Goal: Task Accomplishment & Management: Use online tool/utility

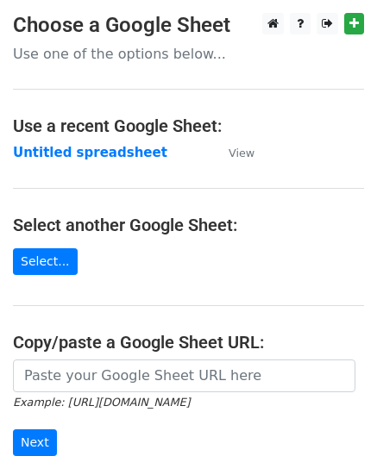
scroll to position [140, 0]
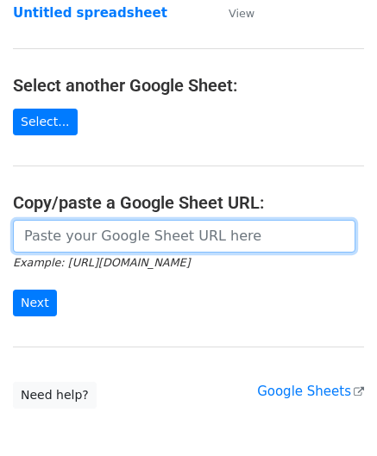
click at [68, 228] on input "url" at bounding box center [184, 236] width 343 height 33
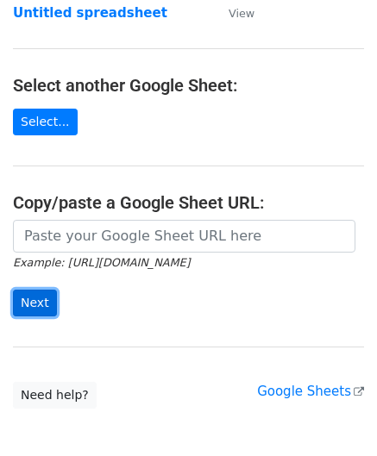
click at [41, 298] on input "Next" at bounding box center [35, 303] width 44 height 27
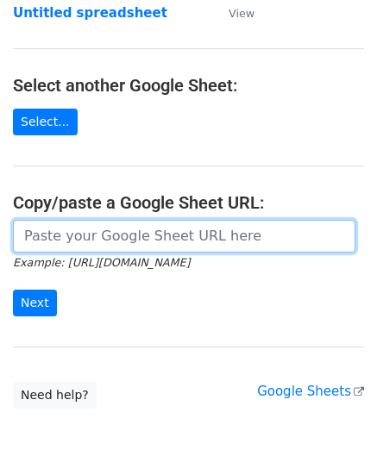
paste input "https://docs.google.com/spreadsheets/d/1BxwzgeX9aSr6NOfesAnG-PvGxDH99I5gz5iWFdN…"
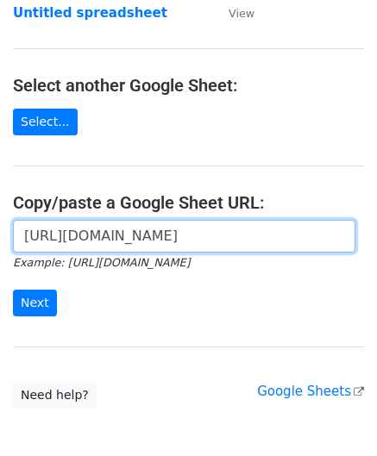
scroll to position [0, 374]
type input "https://docs.google.com/spreadsheets/d/1BxwzgeX9aSr6NOfesAnG-PvGxDH99I5gz5iWFdN…"
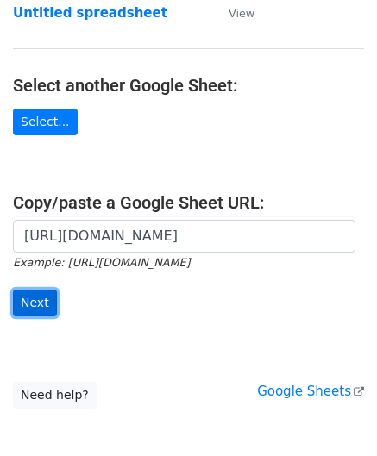
click at [35, 298] on input "Next" at bounding box center [35, 303] width 44 height 27
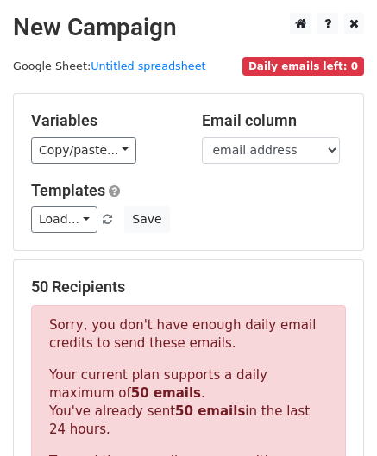
scroll to position [582, 0]
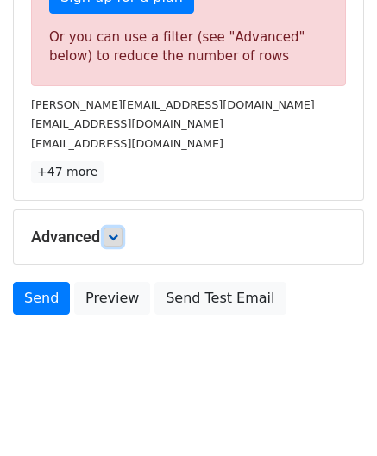
click at [115, 234] on icon at bounding box center [113, 237] width 10 height 10
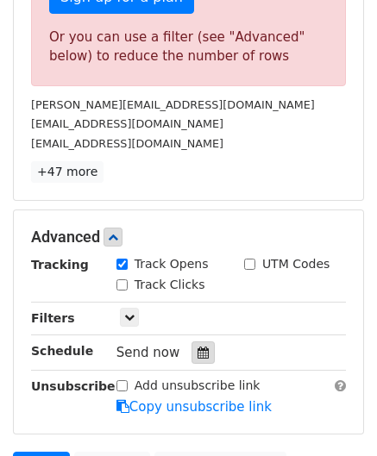
click at [199, 347] on icon at bounding box center [203, 353] width 11 height 12
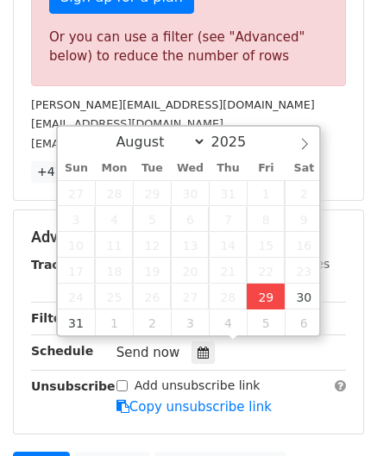
type input "[DATE] 12:00"
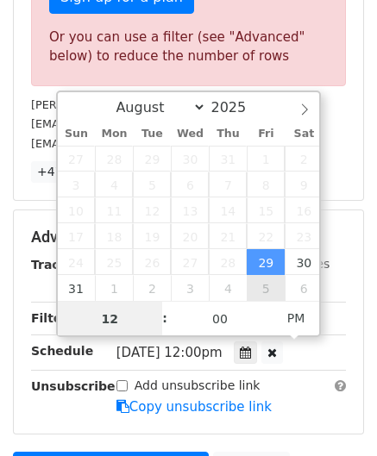
paste input "0"
type input "10"
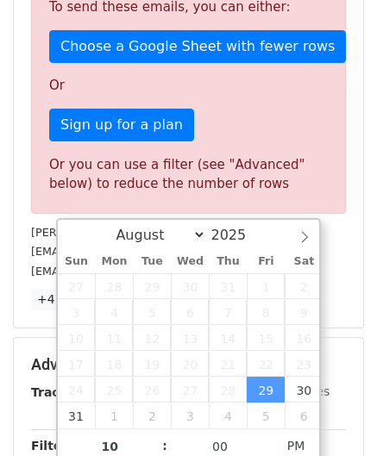
type input "[DATE] 22:00"
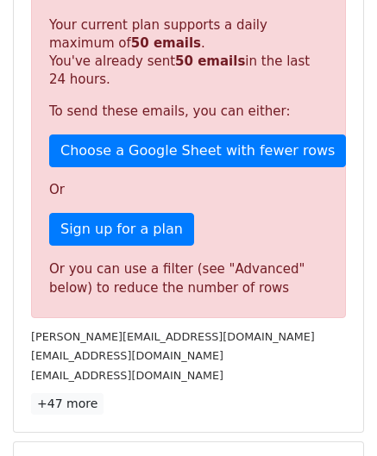
scroll to position [791, 0]
